Goal: Find specific page/section: Find specific page/section

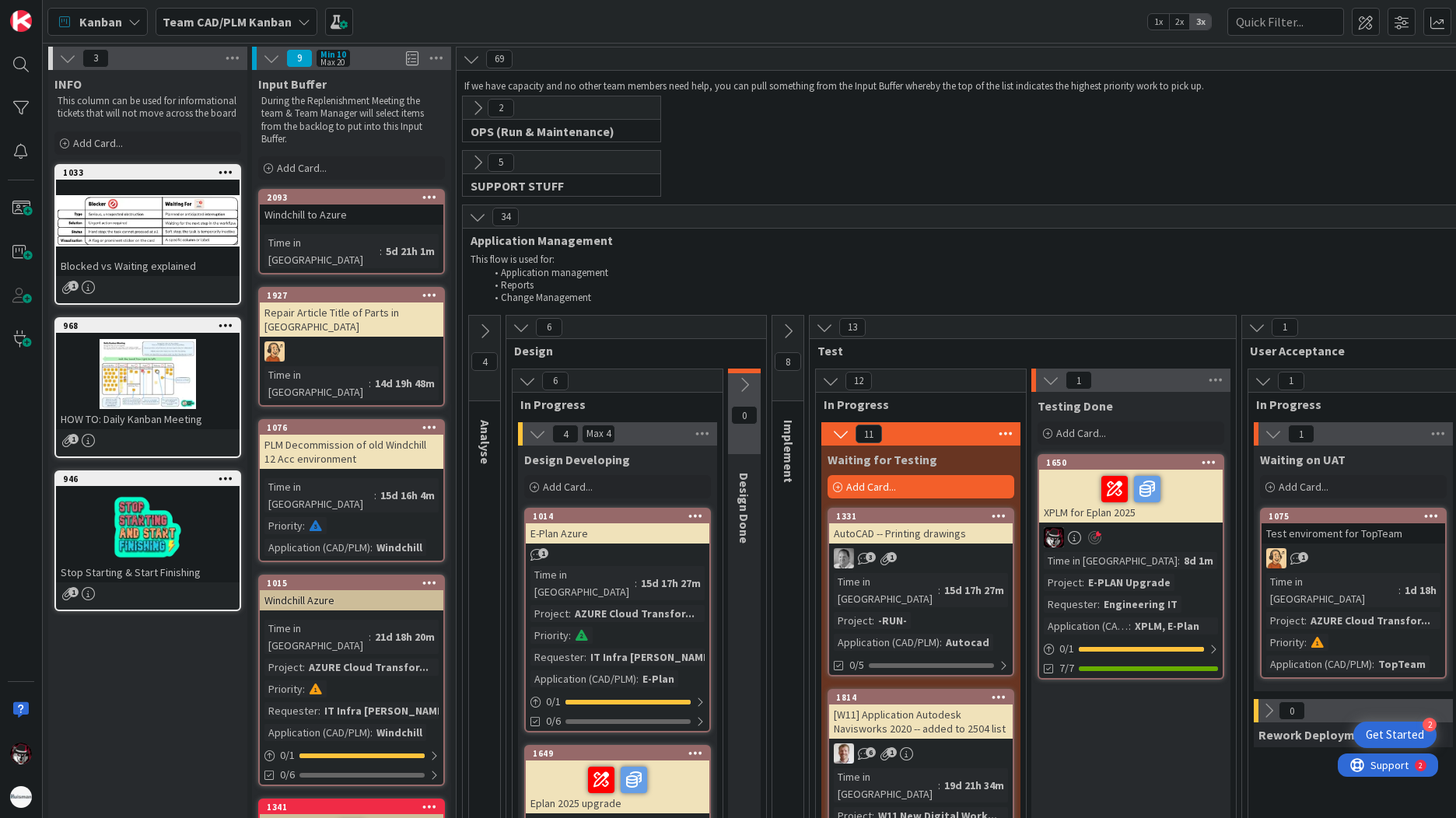
click at [627, 587] on div "Time in Column : 15d 17h 27m Project : AZURE Cloud Transfor... Priority : Reque…" at bounding box center [617, 627] width 174 height 122
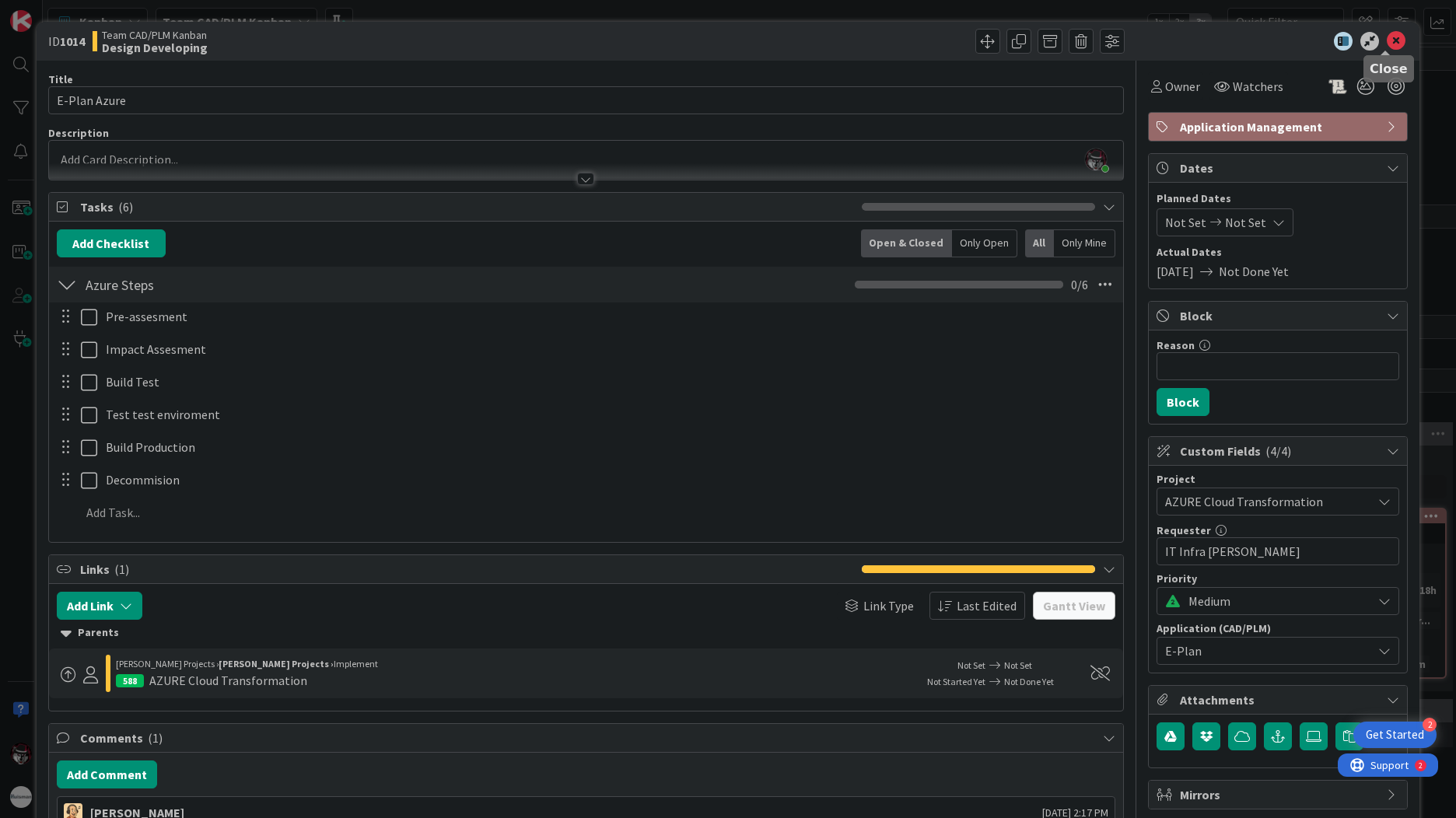
click at [1388, 46] on icon at bounding box center [1395, 41] width 18 height 18
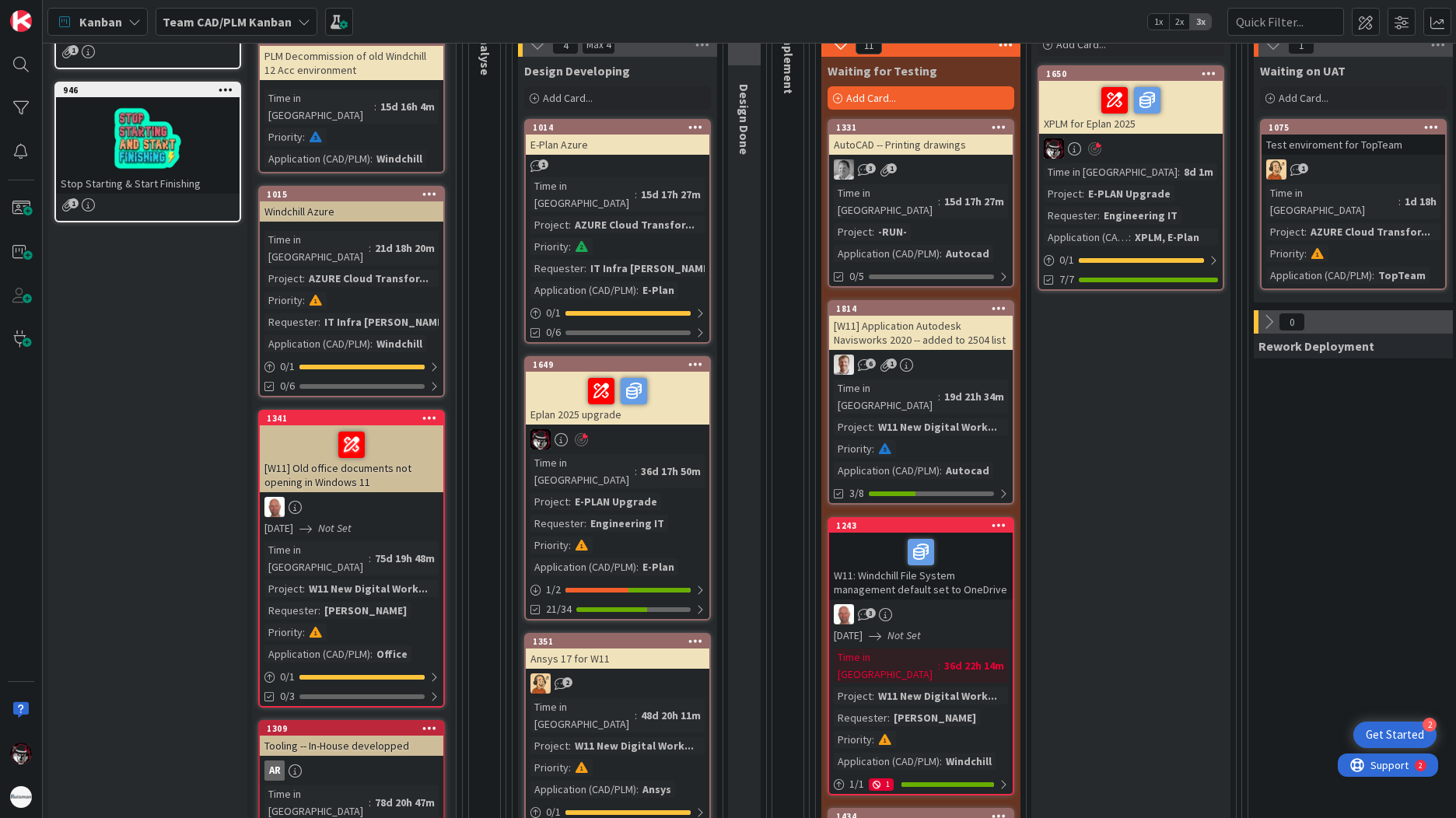
click at [631, 493] on div "E-PLAN Upgrade" at bounding box center [615, 501] width 90 height 17
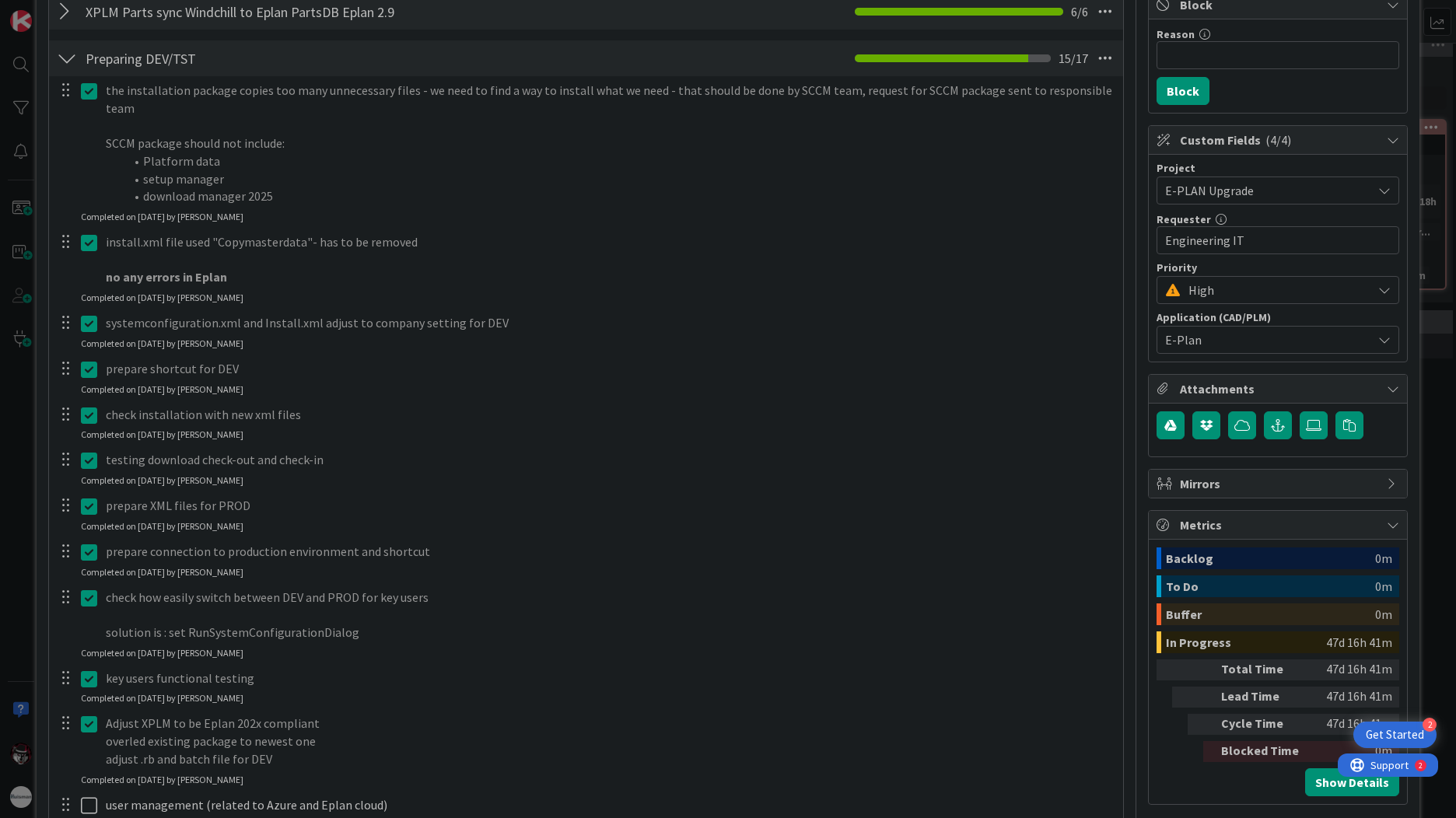
scroll to position [544, 0]
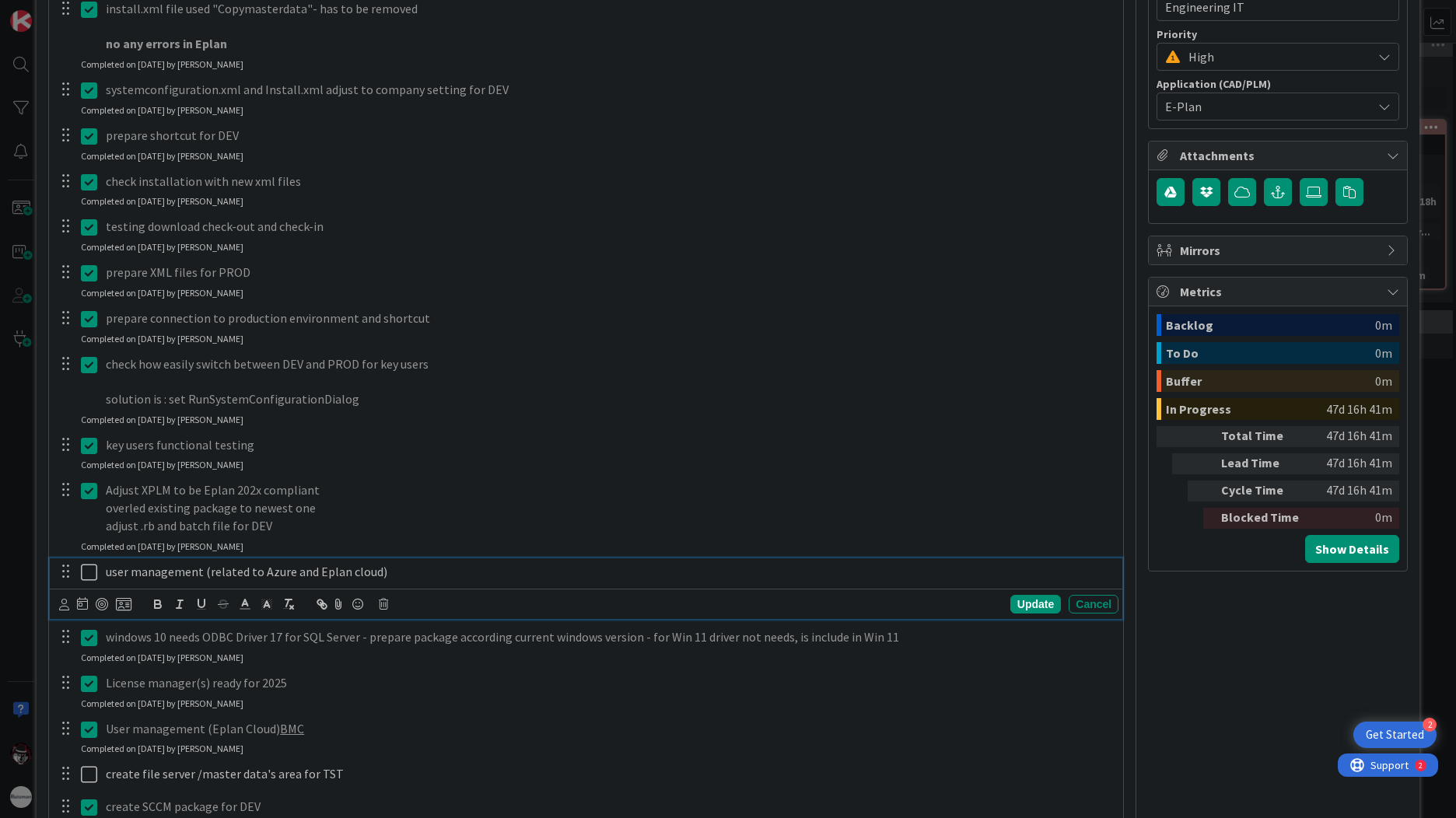
click at [85, 575] on icon at bounding box center [89, 572] width 16 height 18
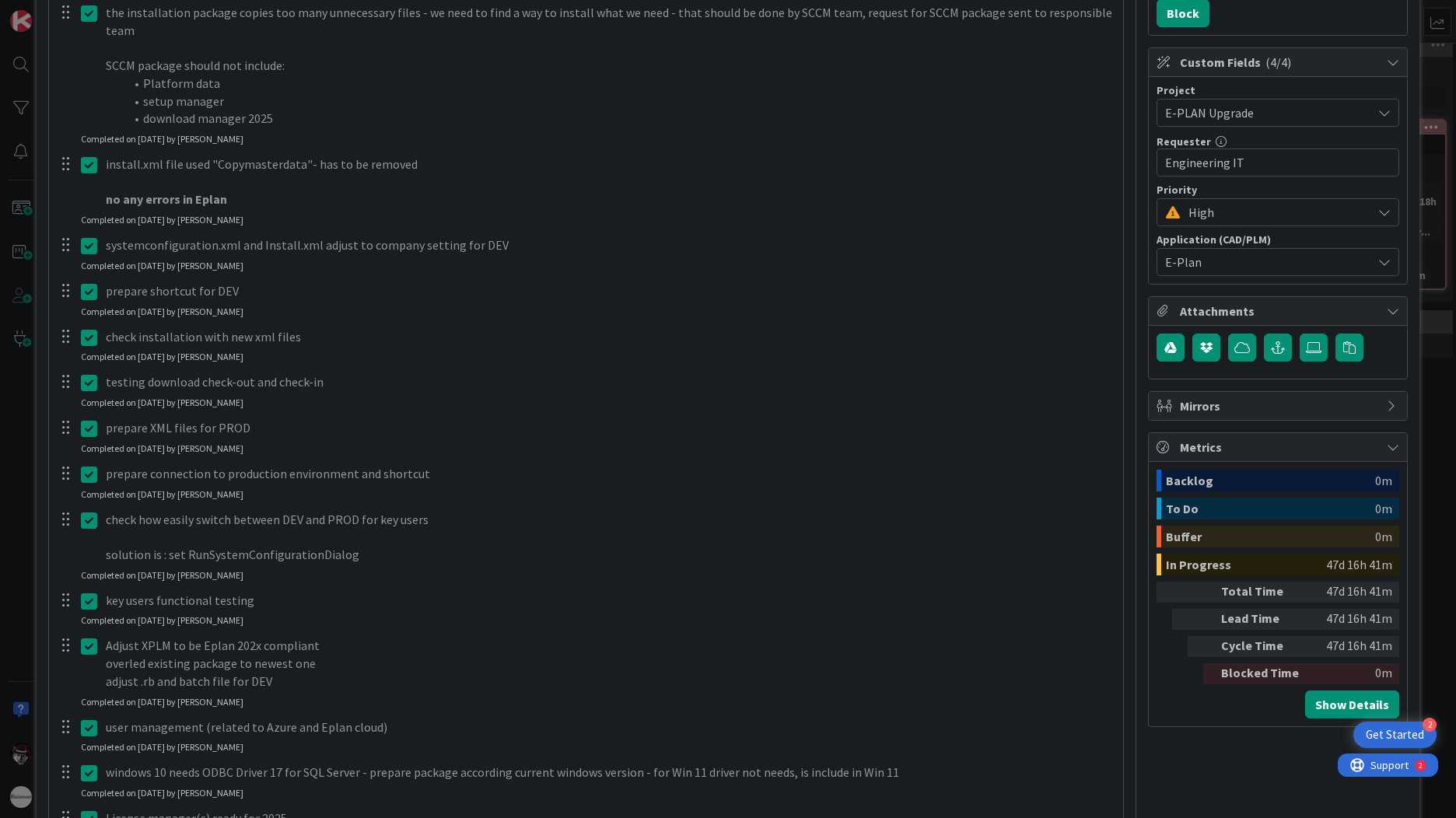
scroll to position [0, 0]
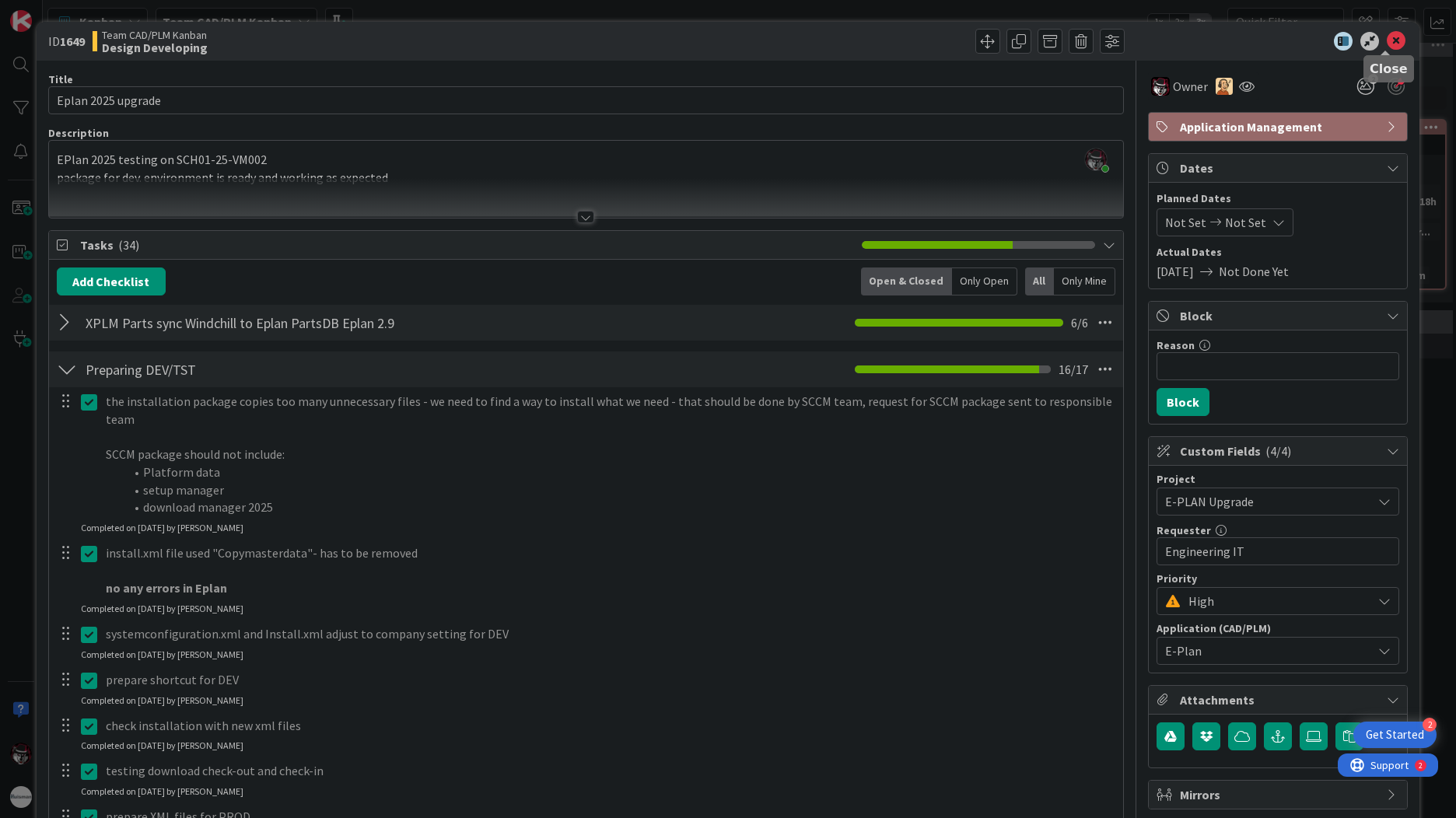
click at [1386, 42] on icon at bounding box center [1395, 41] width 18 height 18
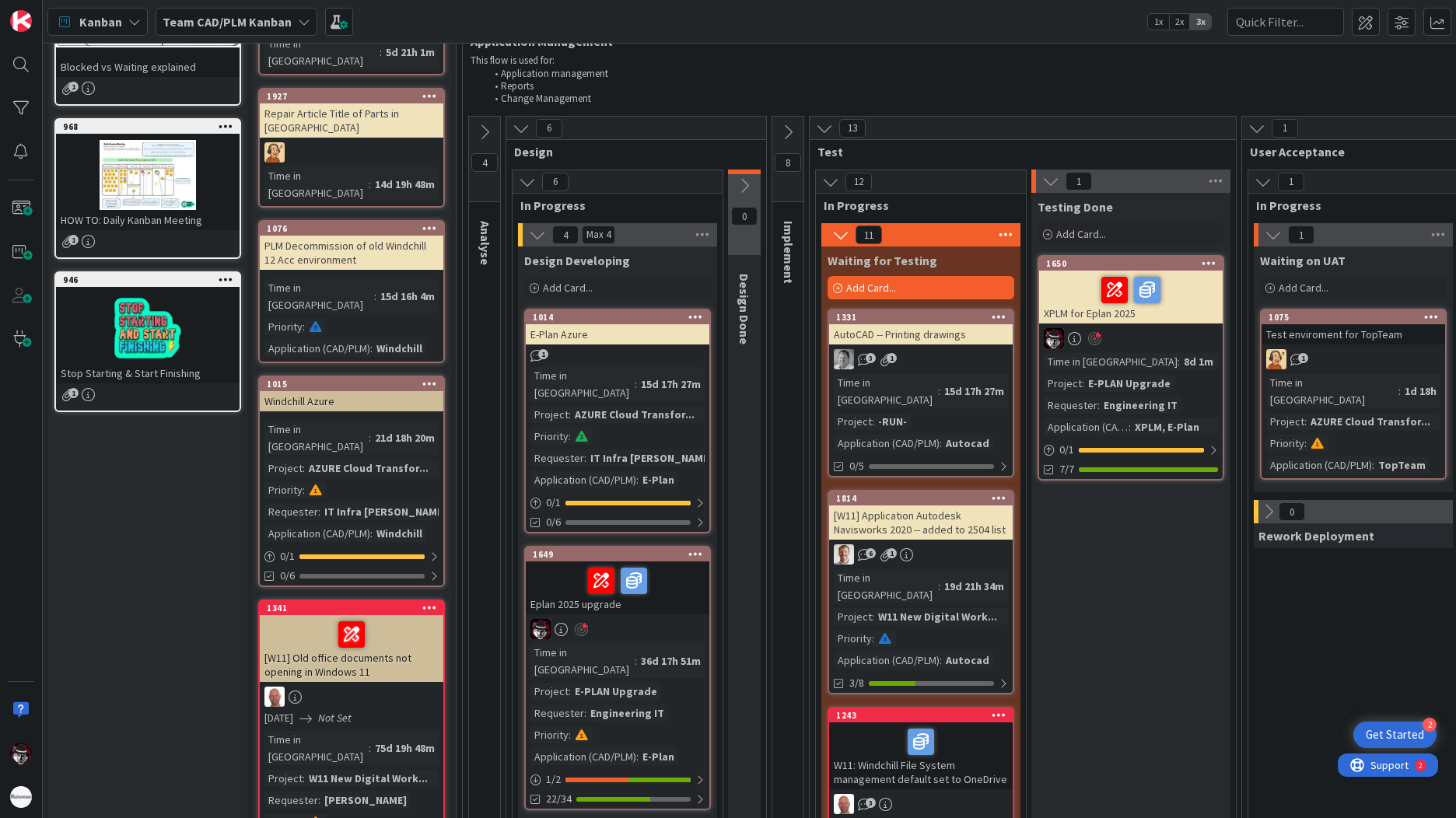
scroll to position [155, 0]
